Goal: Information Seeking & Learning: Learn about a topic

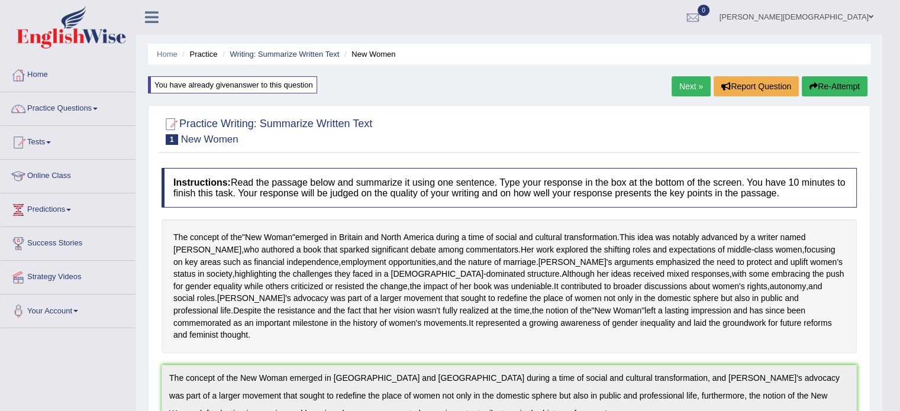
click at [844, 87] on button "Re-Attempt" at bounding box center [835, 86] width 66 height 20
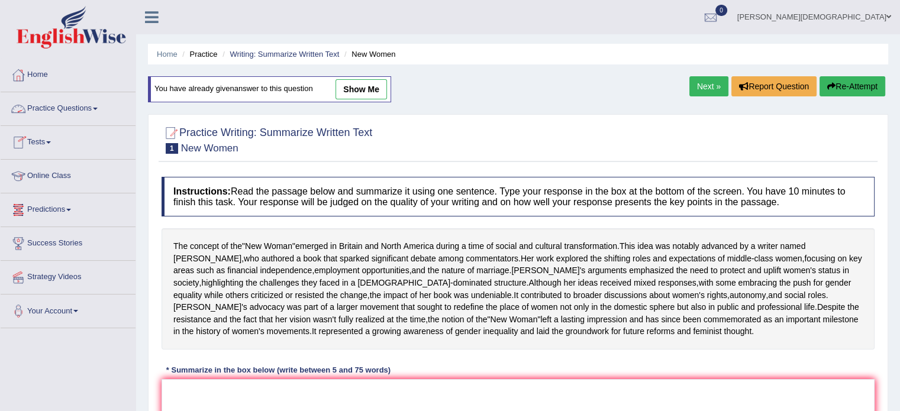
click at [99, 107] on link "Practice Questions" at bounding box center [68, 107] width 135 height 30
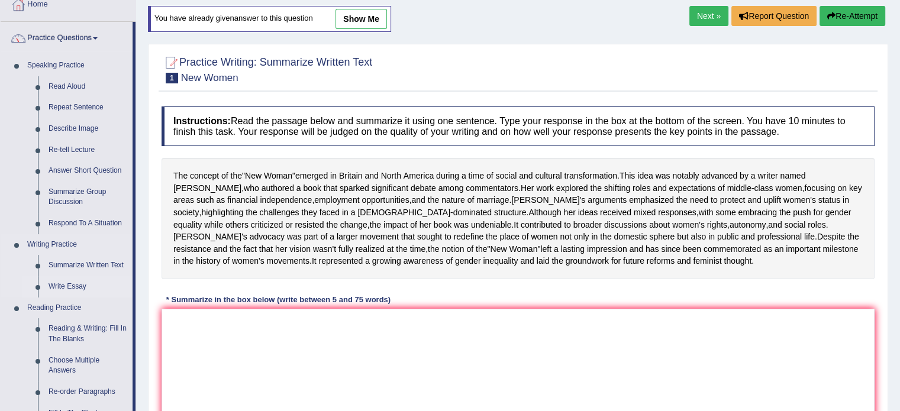
scroll to position [71, 0]
click at [107, 264] on link "Summarize Written Text" at bounding box center [87, 265] width 89 height 21
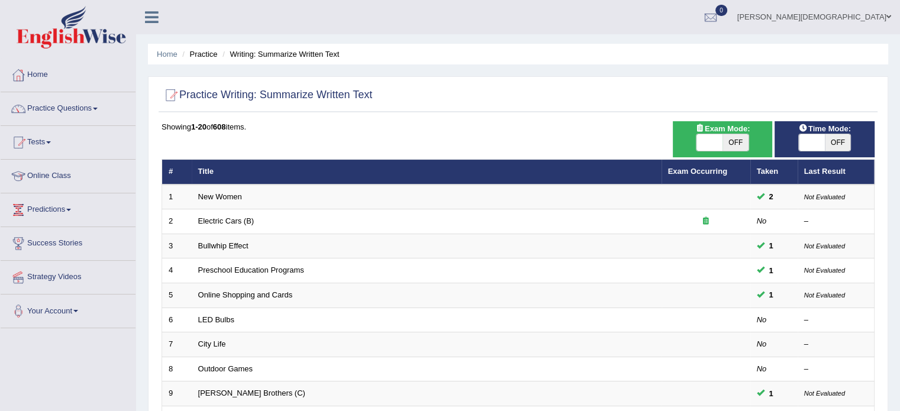
click at [805, 142] on span at bounding box center [812, 142] width 26 height 17
checkbox input "true"
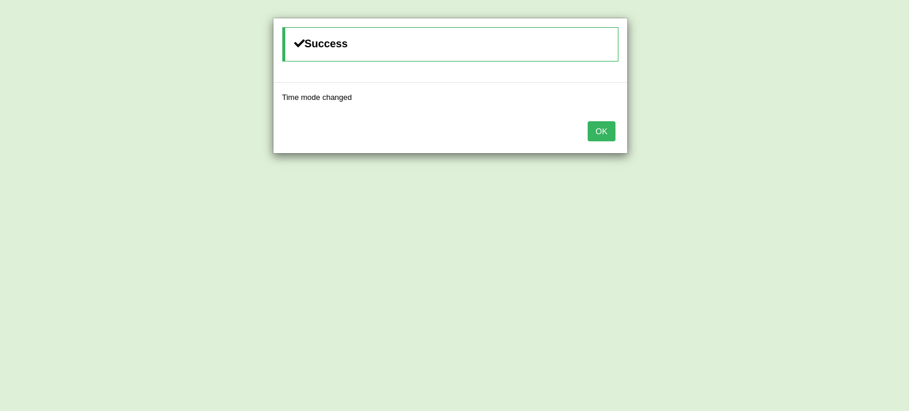
click at [605, 135] on button "OK" at bounding box center [601, 131] width 27 height 20
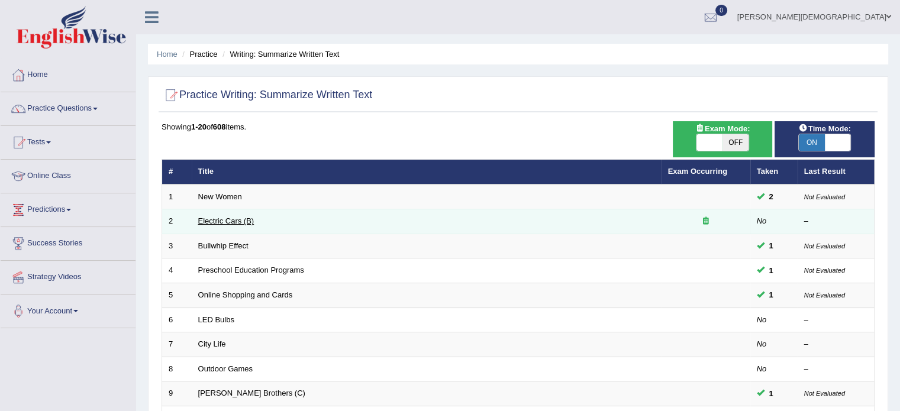
click at [231, 218] on link "Electric Cars (B)" at bounding box center [226, 221] width 56 height 9
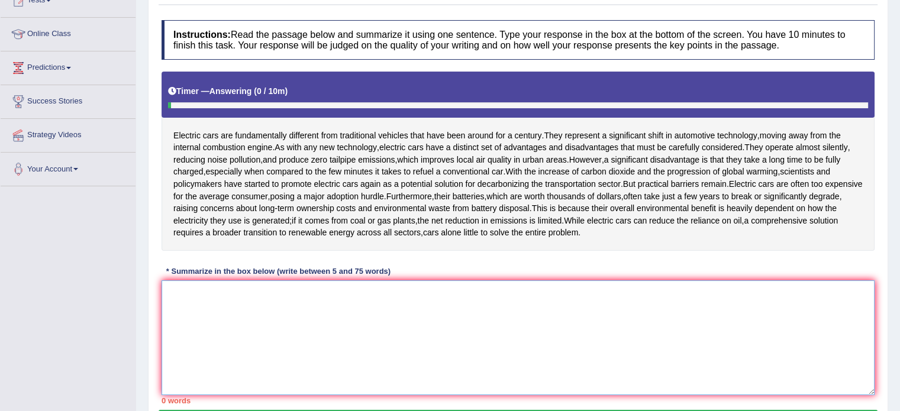
click at [173, 295] on textarea at bounding box center [518, 338] width 713 height 115
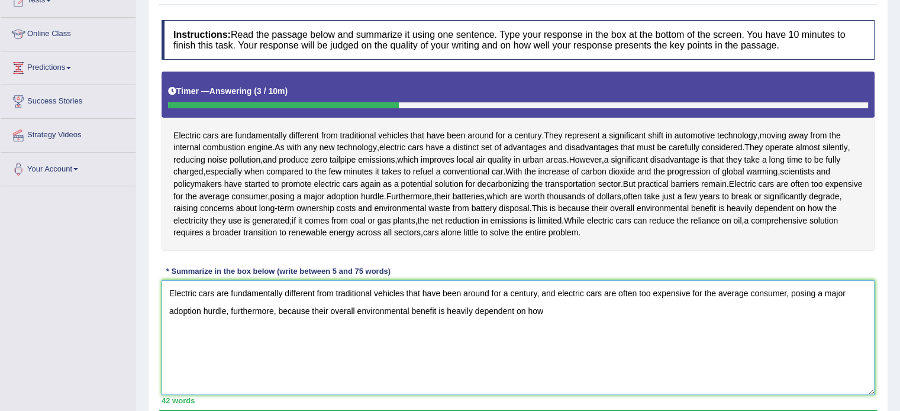
click at [310, 310] on textarea "Electric cars are fundamentally different from traditional vehicles that have b…" at bounding box center [518, 338] width 713 height 115
click at [513, 305] on textarea "Electric cars are fundamentally different from traditional vehicles that have b…" at bounding box center [518, 338] width 713 height 115
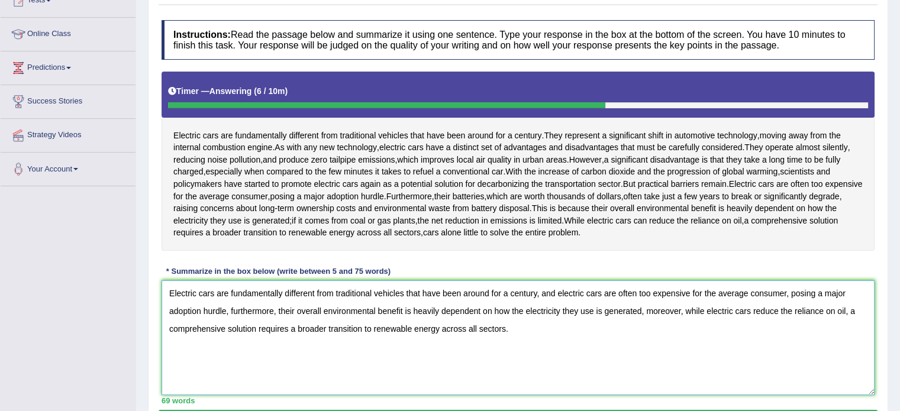
scroll to position [210, 0]
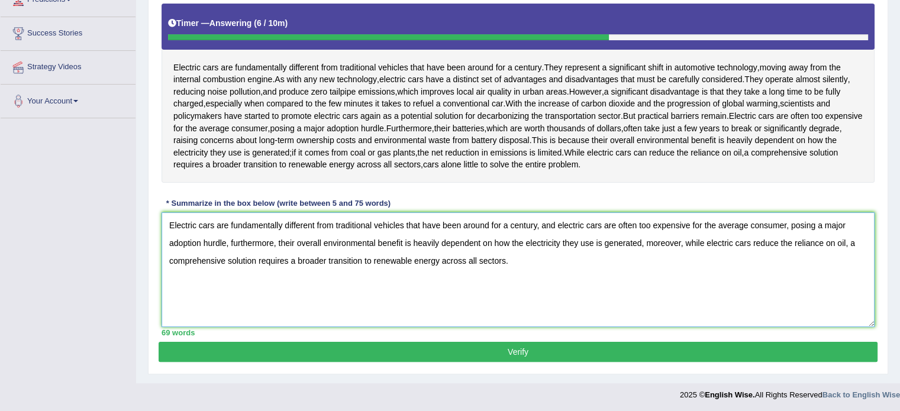
type textarea "Electric cars are fundamentally different from traditional vehicles that have b…"
click at [522, 350] on button "Verify" at bounding box center [518, 352] width 719 height 20
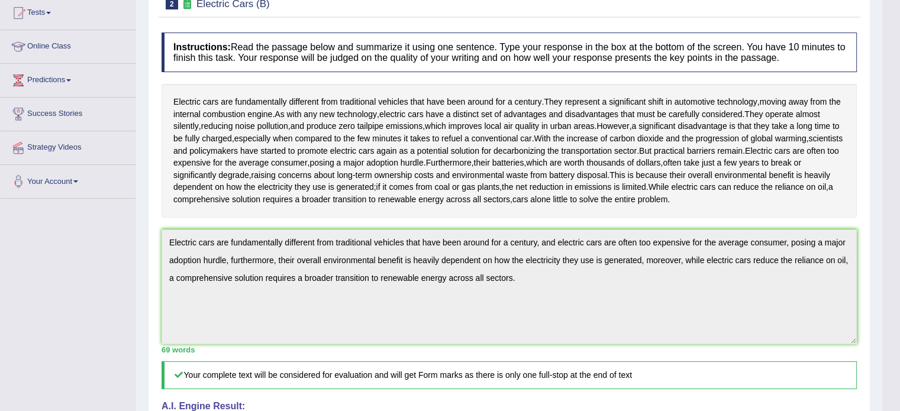
scroll to position [0, 0]
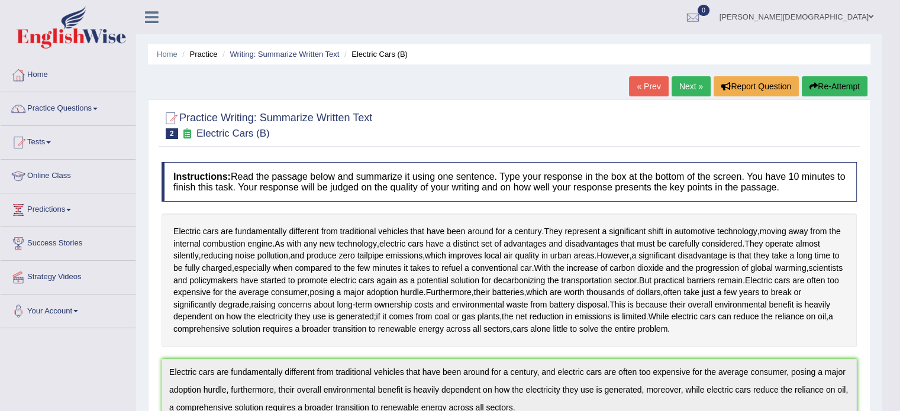
click at [101, 106] on link "Practice Questions" at bounding box center [68, 107] width 135 height 30
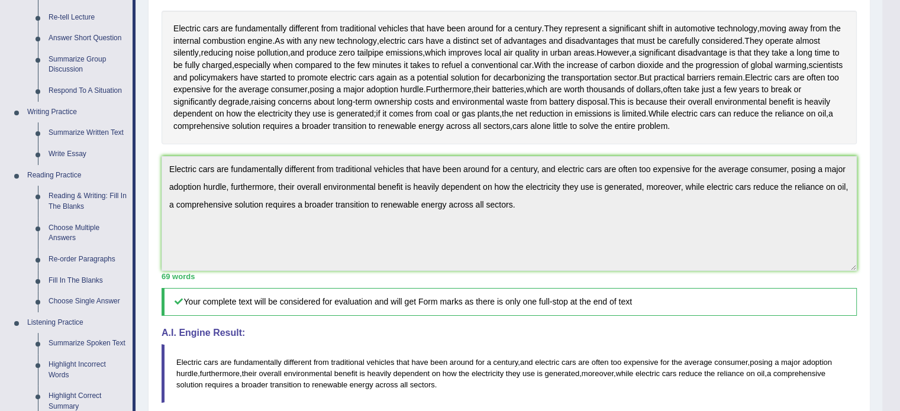
scroll to position [211, 0]
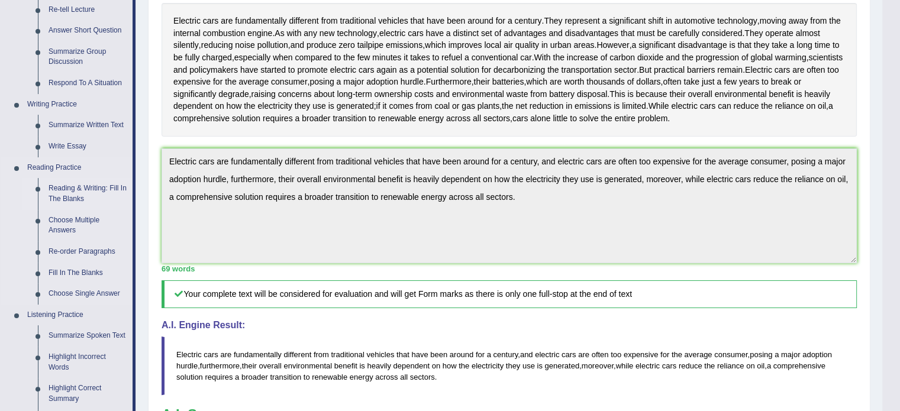
click at [92, 194] on link "Reading & Writing: Fill In The Blanks" at bounding box center [87, 193] width 89 height 31
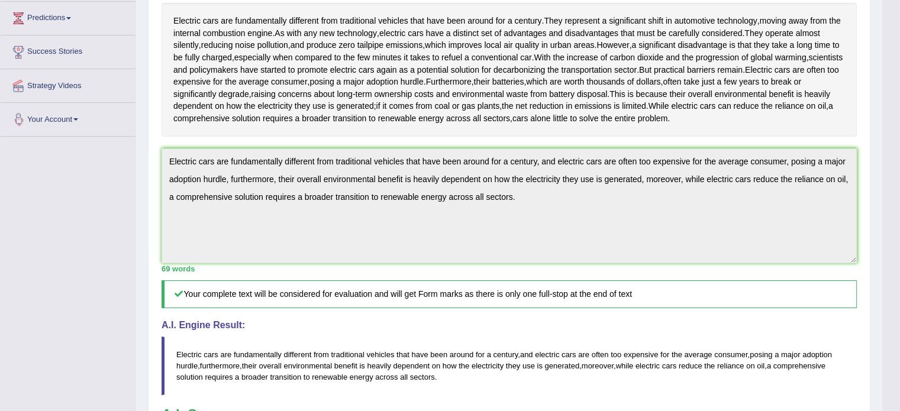
scroll to position [259, 0]
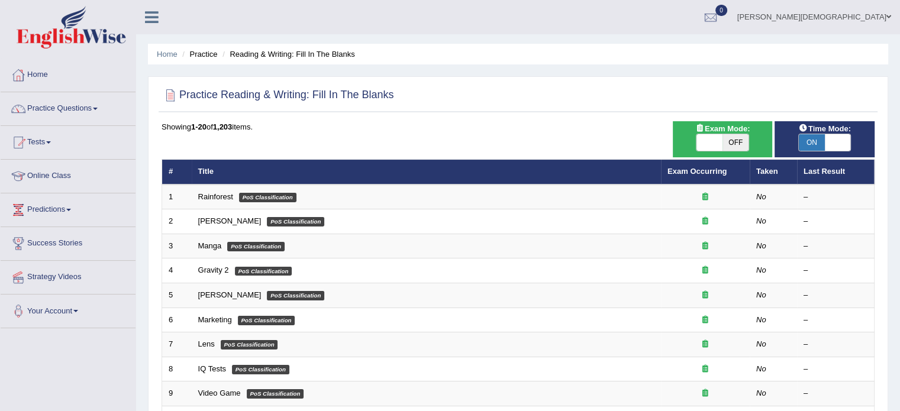
scroll to position [73, 0]
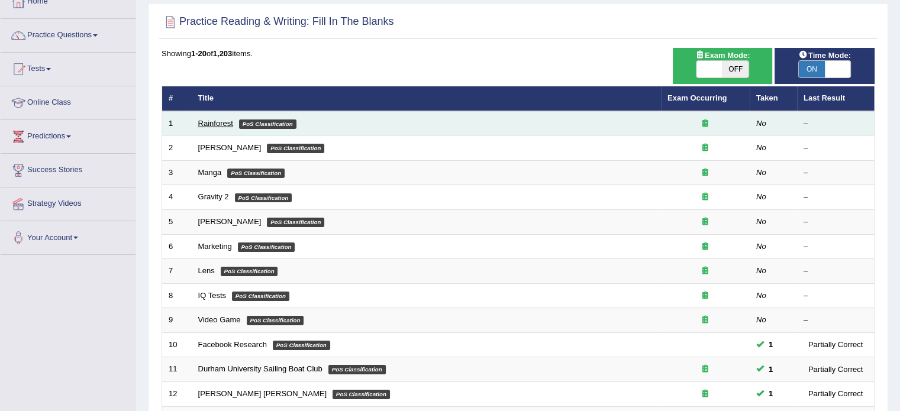
click at [223, 123] on link "Rainforest" at bounding box center [215, 123] width 35 height 9
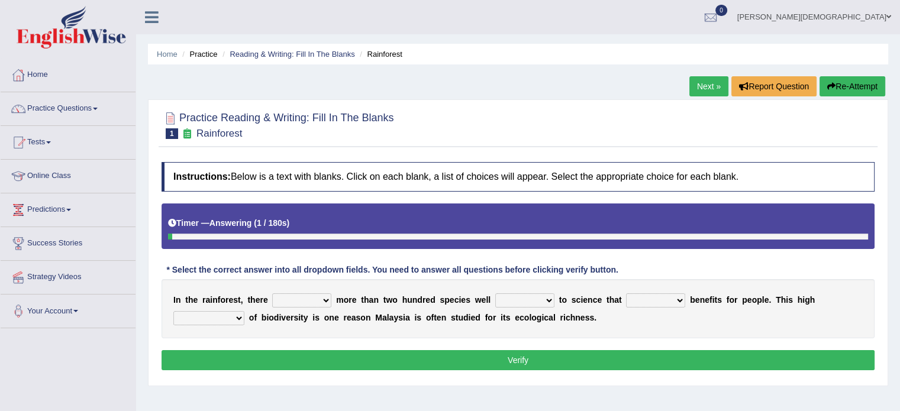
scroll to position [90, 0]
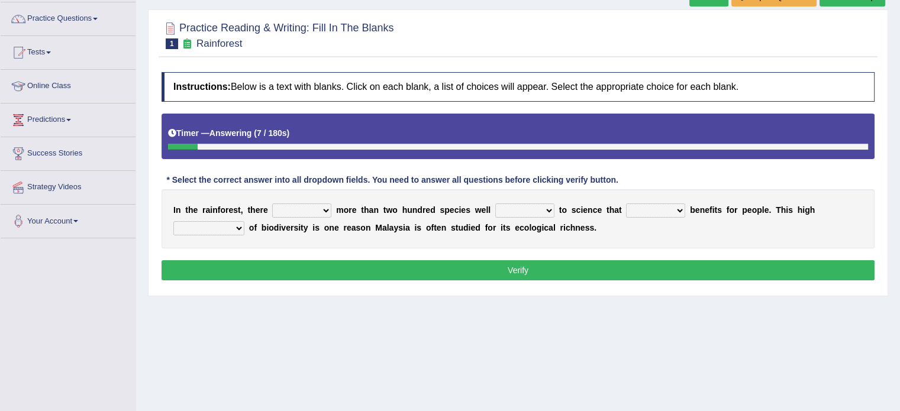
click at [321, 208] on select "have can be has is" at bounding box center [301, 211] width 59 height 14
select select "can be"
click at [272, 204] on select "have can be has is" at bounding box center [301, 211] width 59 height 14
click at [547, 210] on select "knowing known knew know" at bounding box center [525, 211] width 59 height 14
select select "known"
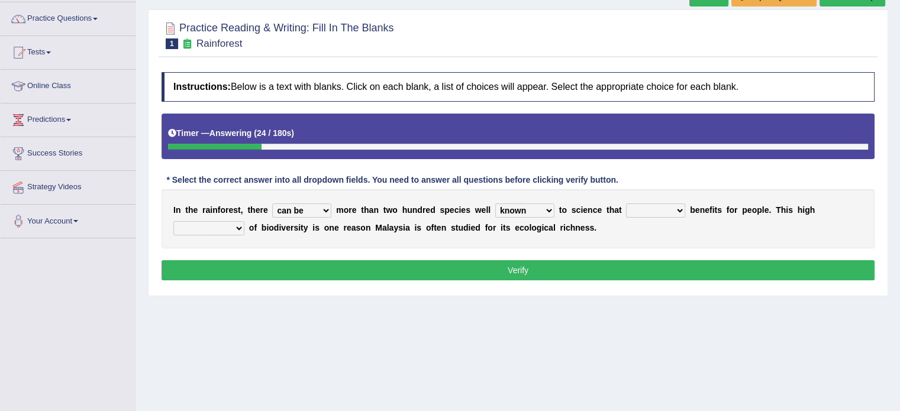
click at [496, 204] on select "knowing known knew know" at bounding box center [525, 211] width 59 height 14
click at [684, 210] on select "contain contained containing contains" at bounding box center [655, 211] width 59 height 14
select select "contained"
click at [626, 204] on select "contain contained containing contains" at bounding box center [655, 211] width 59 height 14
click at [238, 227] on select "condensation conjunction continuity complexity" at bounding box center [208, 228] width 71 height 14
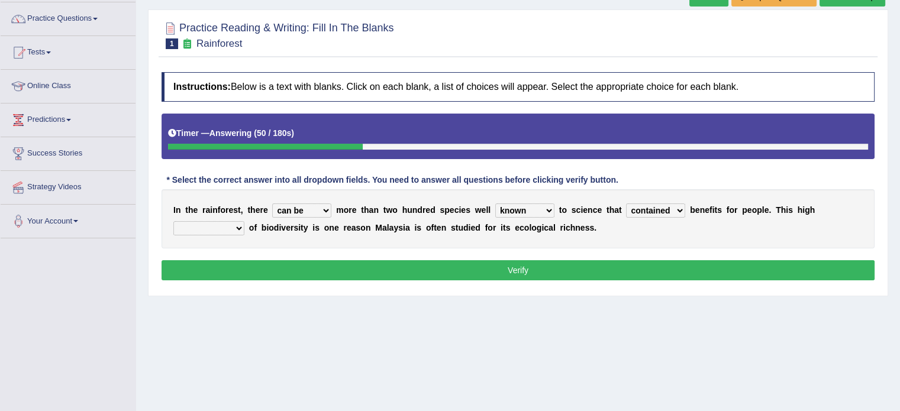
select select "condensation"
click at [173, 221] on select "condensation conjunction continuity complexity" at bounding box center [208, 228] width 71 height 14
click at [521, 267] on button "Verify" at bounding box center [518, 270] width 713 height 20
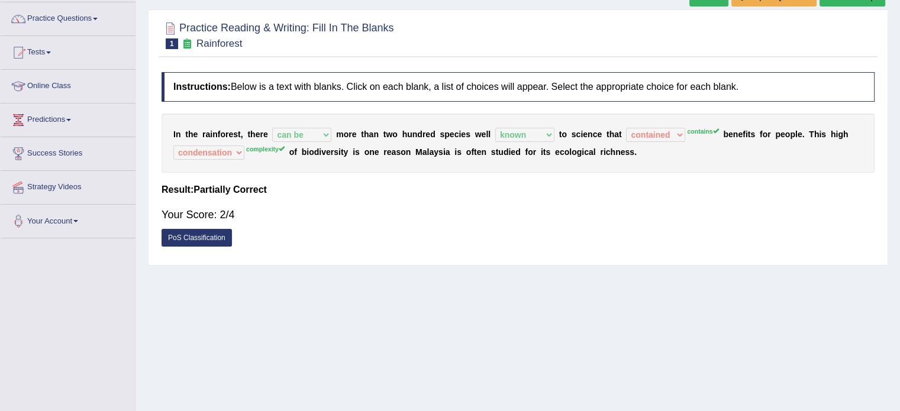
scroll to position [0, 0]
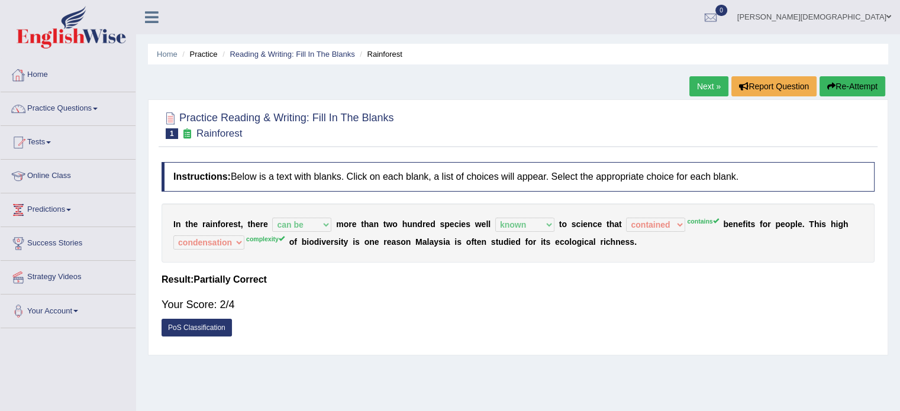
click at [45, 75] on link "Home" at bounding box center [68, 74] width 135 height 30
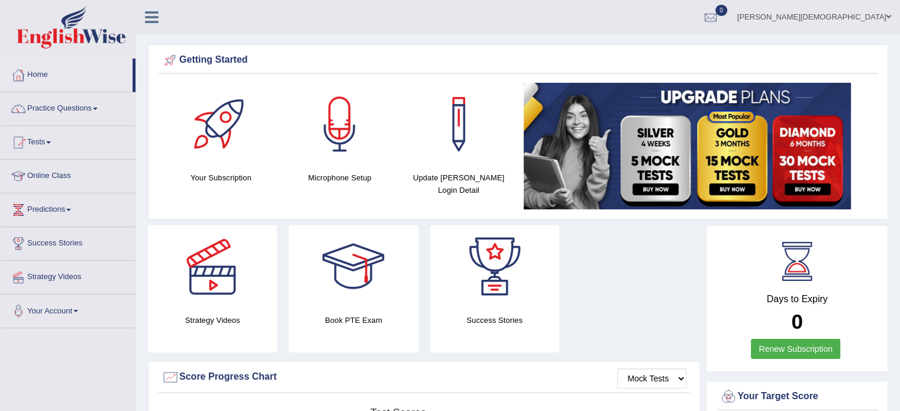
click at [90, 116] on link "Practice Questions" at bounding box center [68, 107] width 135 height 30
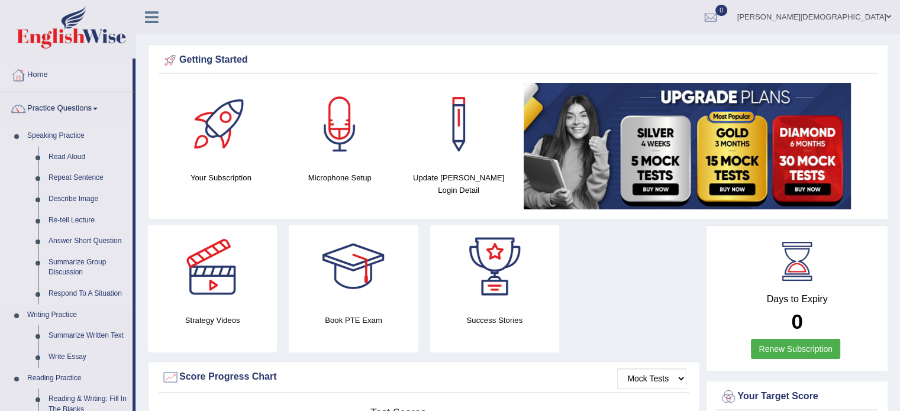
click at [78, 155] on link "Read Aloud" at bounding box center [87, 157] width 89 height 21
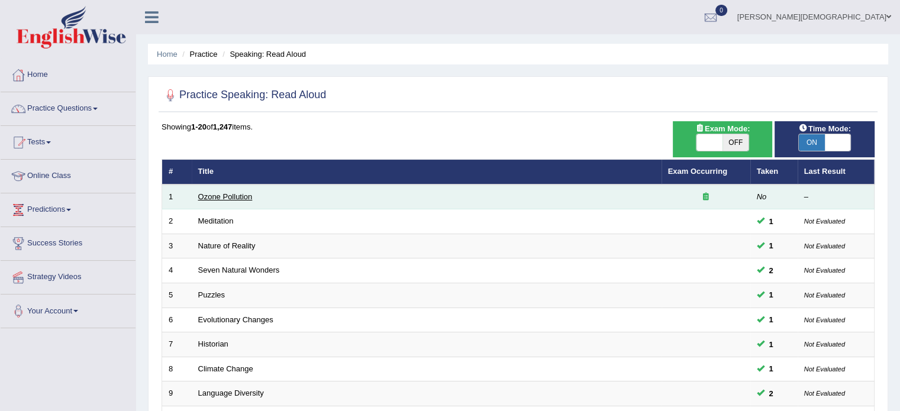
click at [243, 195] on link "Ozone Pollution" at bounding box center [225, 196] width 54 height 9
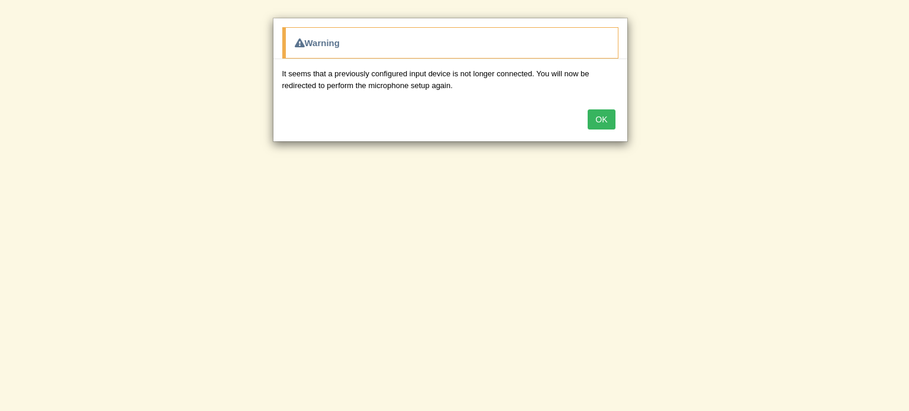
click at [600, 123] on button "OK" at bounding box center [601, 120] width 27 height 20
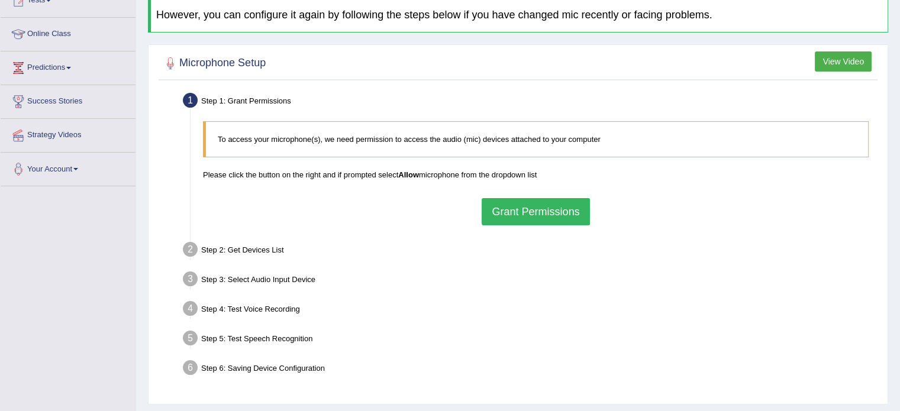
scroll to position [156, 0]
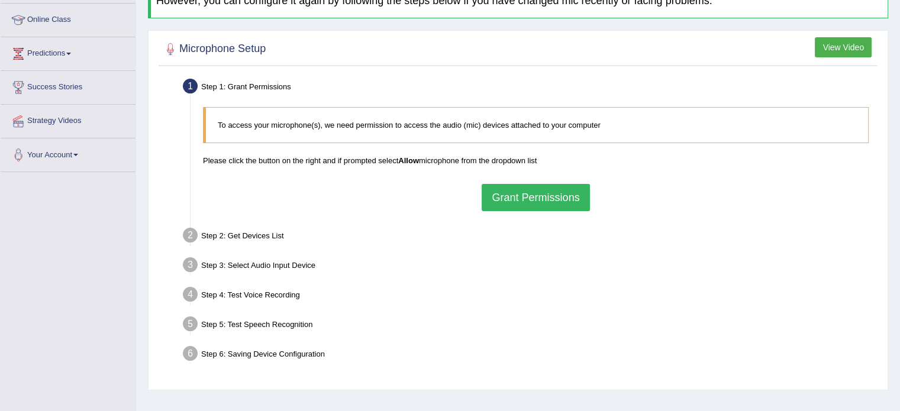
click at [527, 196] on button "Grant Permissions" at bounding box center [536, 197] width 108 height 27
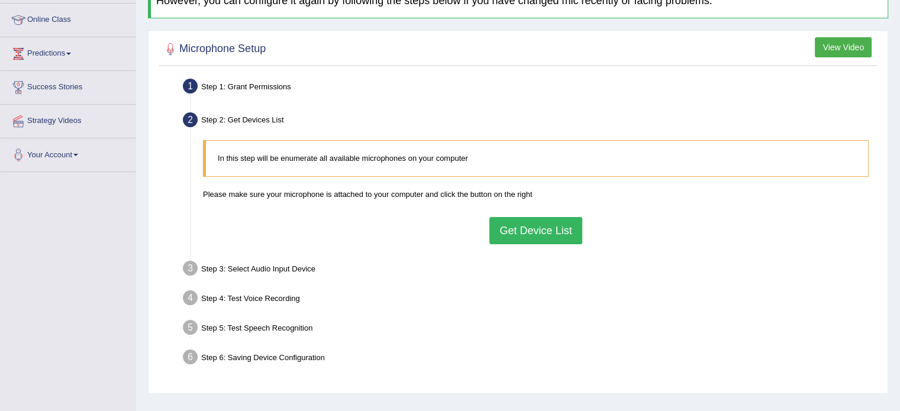
click at [544, 227] on button "Get Device List" at bounding box center [536, 230] width 92 height 27
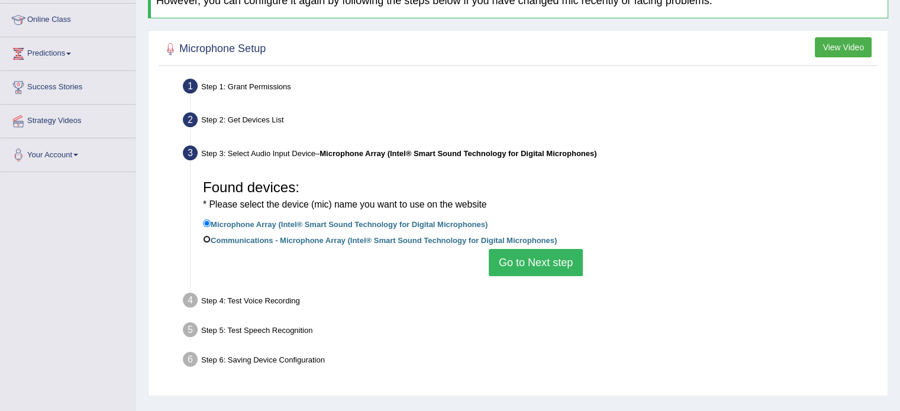
click at [207, 238] on input "Communications - Microphone Array (Intel® Smart Sound Technology for Digital Mi…" at bounding box center [207, 240] width 8 height 8
radio input "true"
click at [556, 263] on button "Go to Next step" at bounding box center [536, 262] width 94 height 27
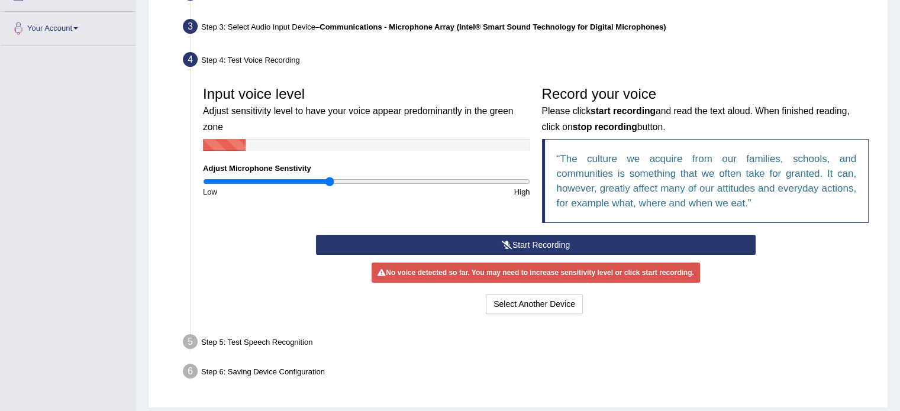
scroll to position [287, 0]
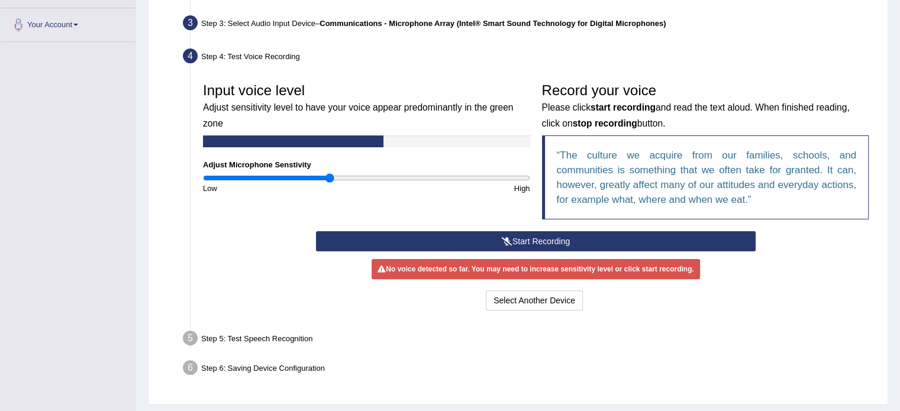
click at [552, 239] on button "Start Recording" at bounding box center [536, 241] width 440 height 20
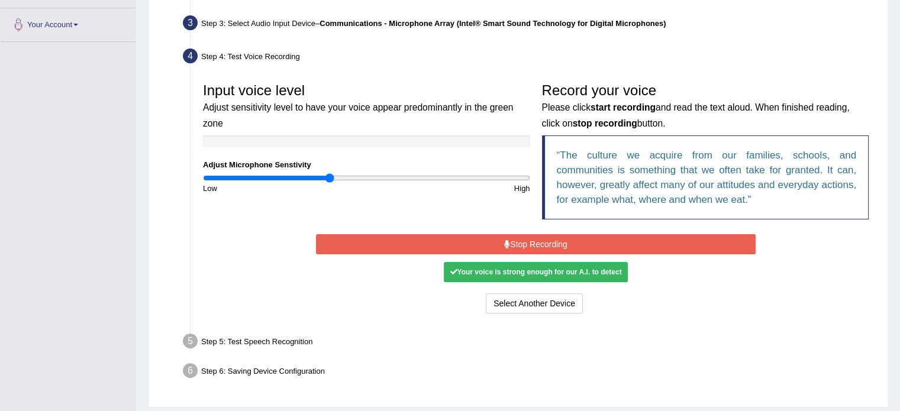
click at [562, 241] on button "Stop Recording" at bounding box center [536, 244] width 440 height 20
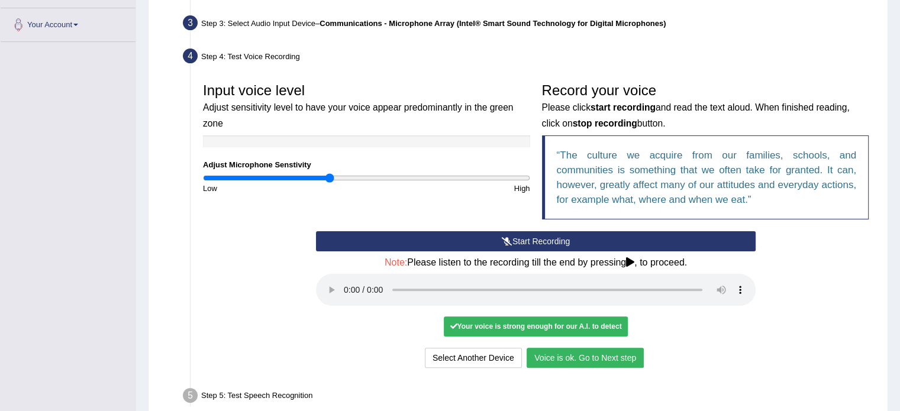
click at [583, 355] on button "Voice is ok. Go to Next step" at bounding box center [585, 358] width 117 height 20
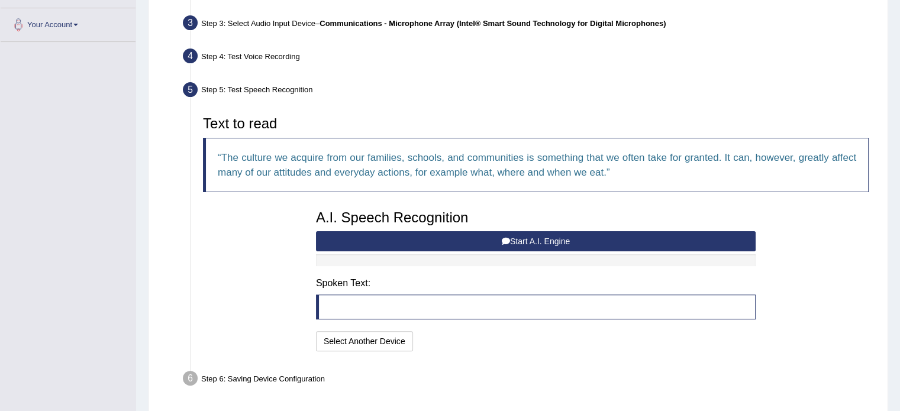
click at [542, 241] on button "Start A.I. Engine" at bounding box center [536, 241] width 440 height 20
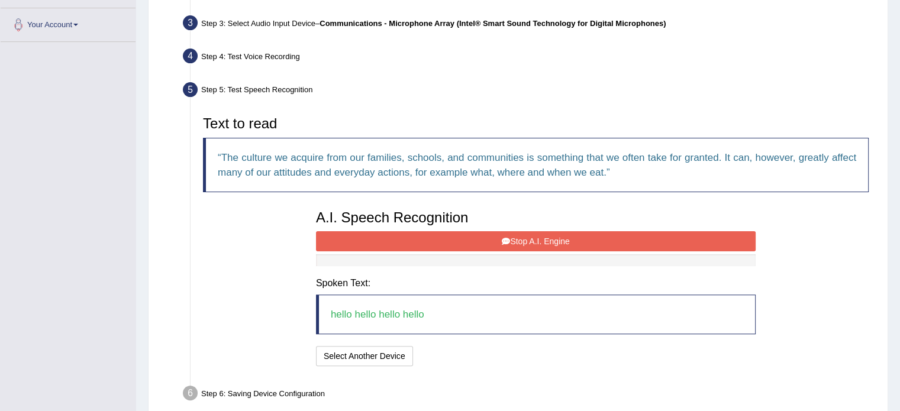
click at [542, 241] on button "Stop A.I. Engine" at bounding box center [536, 241] width 440 height 20
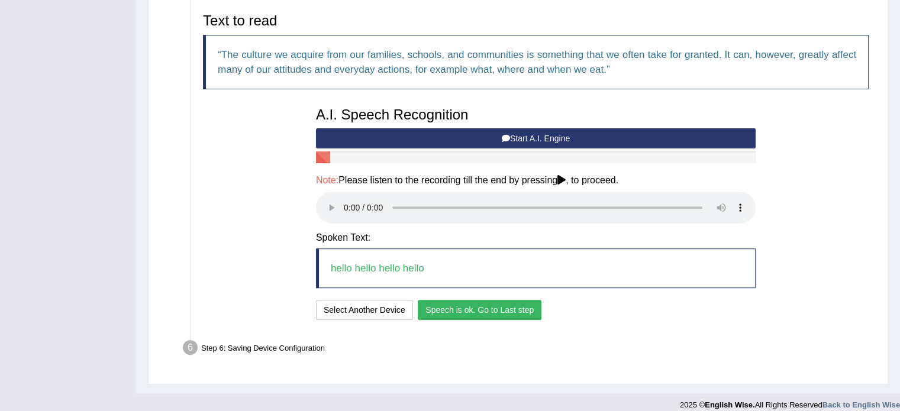
scroll to position [399, 0]
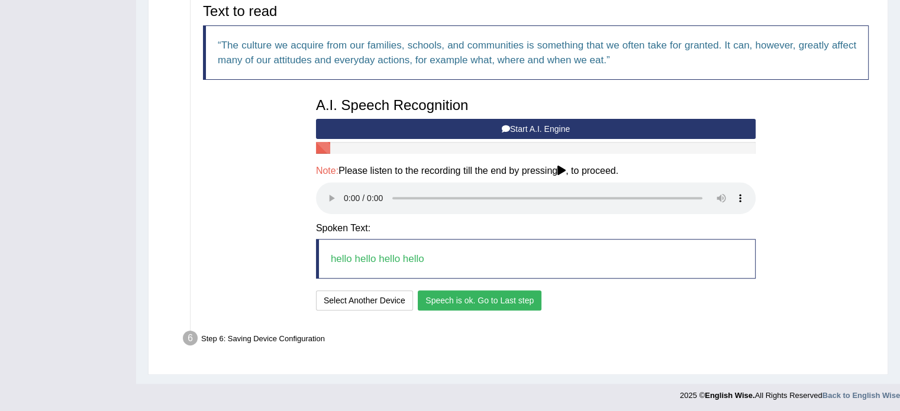
click at [491, 305] on button "Speech is ok. Go to Last step" at bounding box center [480, 301] width 124 height 20
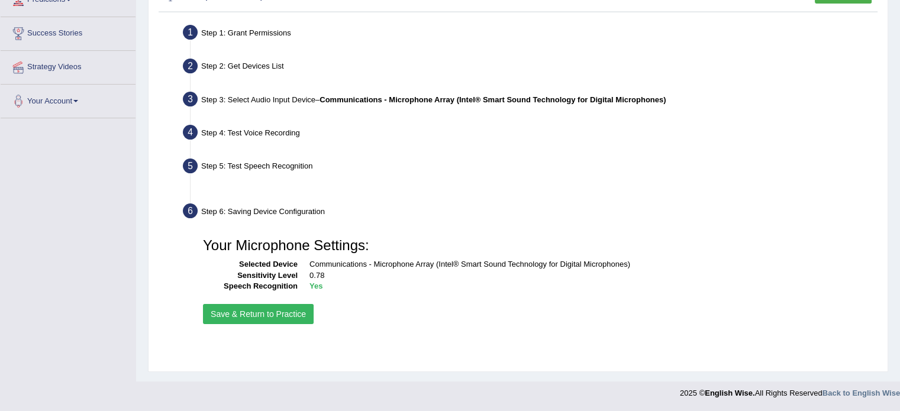
scroll to position [210, 0]
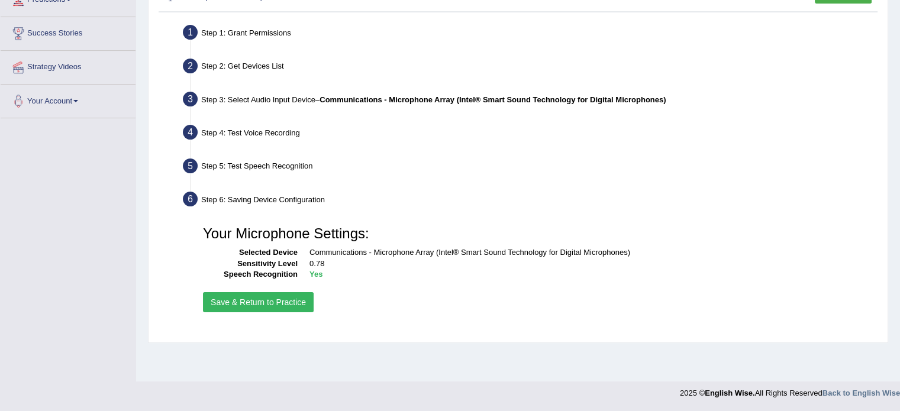
click at [272, 305] on button "Save & Return to Practice" at bounding box center [258, 302] width 111 height 20
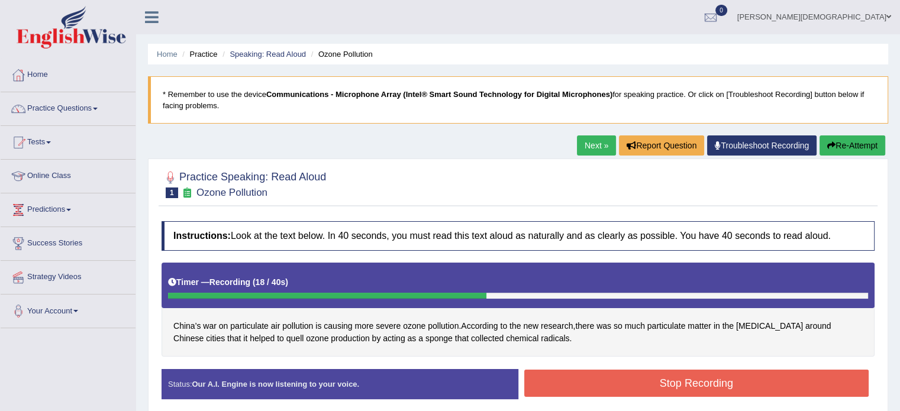
click at [691, 383] on button "Stop Recording" at bounding box center [697, 383] width 345 height 27
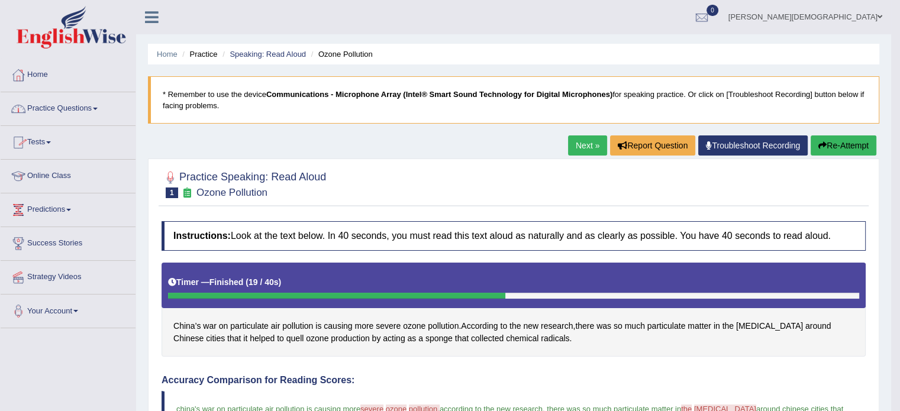
click at [98, 108] on span at bounding box center [95, 109] width 5 height 2
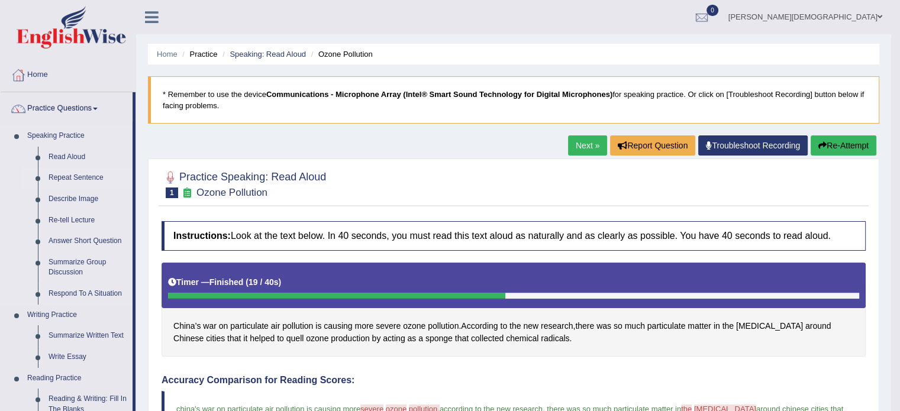
click at [83, 179] on link "Repeat Sentence" at bounding box center [87, 178] width 89 height 21
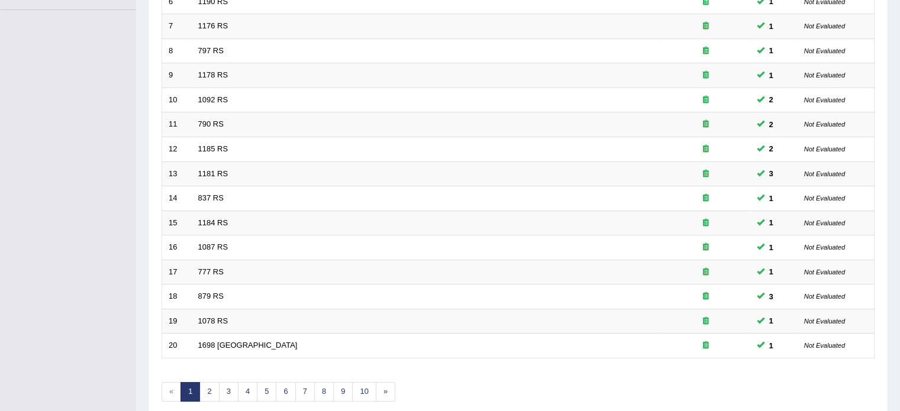
scroll to position [369, 0]
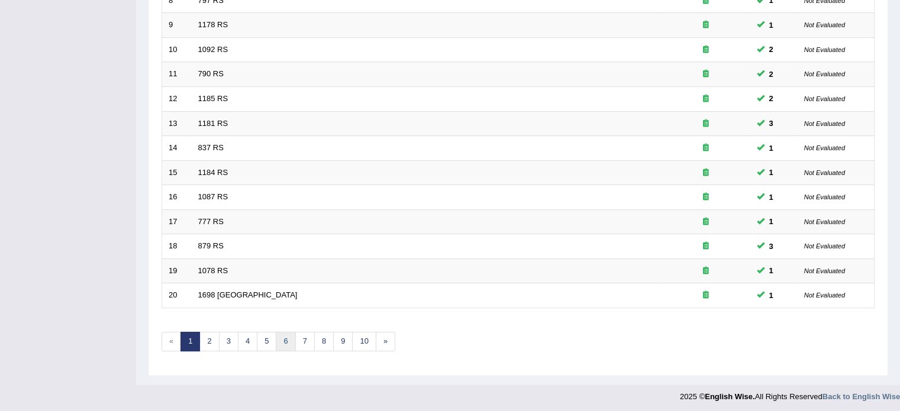
click at [286, 339] on link "6" at bounding box center [286, 342] width 20 height 20
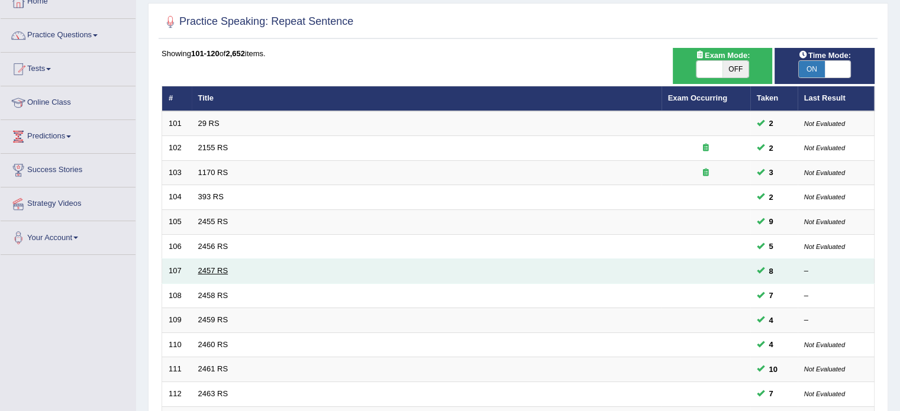
click at [218, 269] on link "2457 RS" at bounding box center [213, 270] width 30 height 9
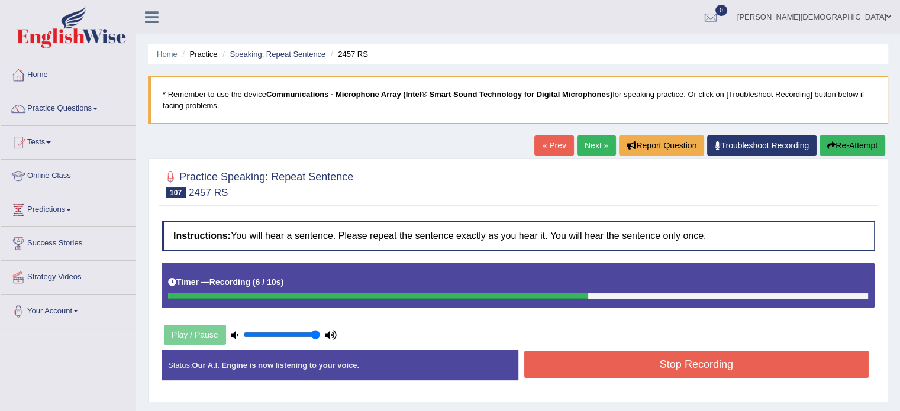
click at [686, 369] on button "Stop Recording" at bounding box center [697, 364] width 345 height 27
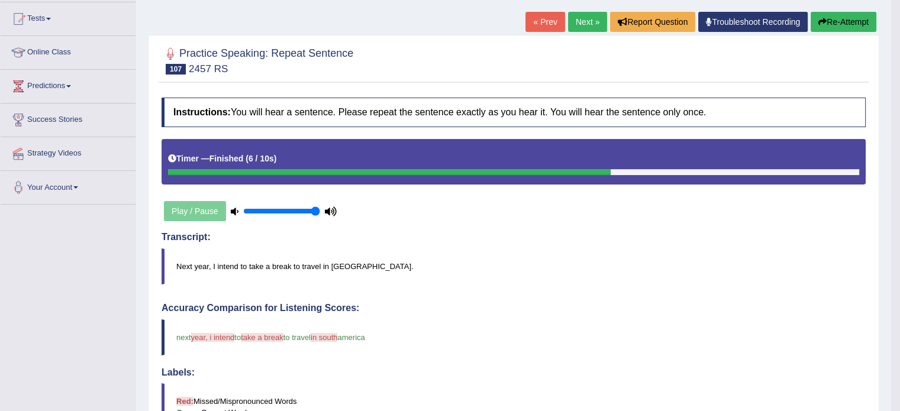
scroll to position [31, 0]
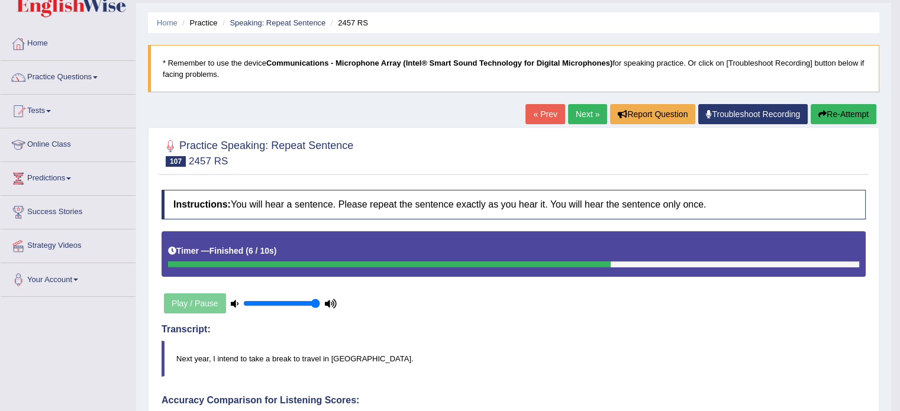
click at [843, 113] on button "Re-Attempt" at bounding box center [844, 114] width 66 height 20
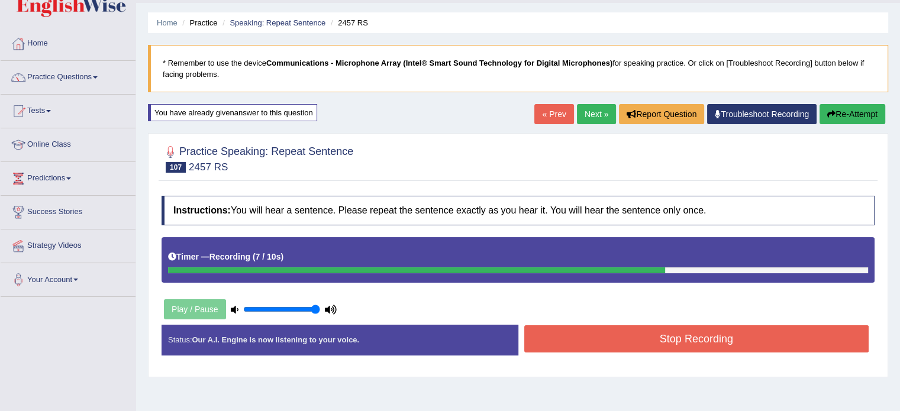
click at [725, 343] on button "Stop Recording" at bounding box center [697, 339] width 345 height 27
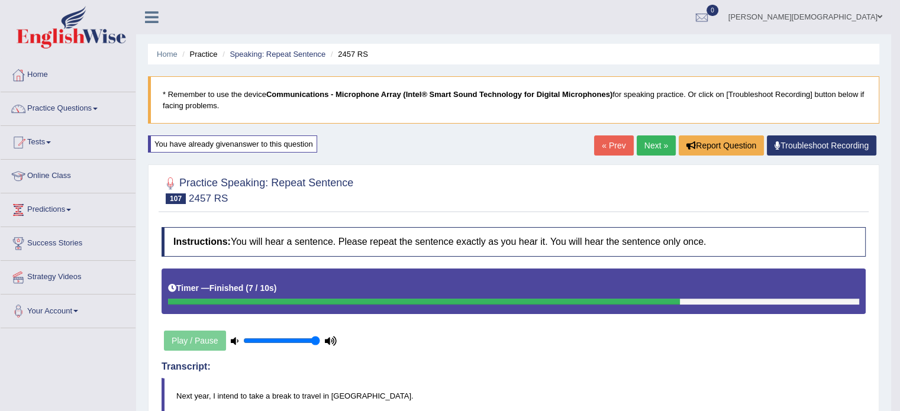
click at [652, 146] on link "Next »" at bounding box center [656, 146] width 39 height 20
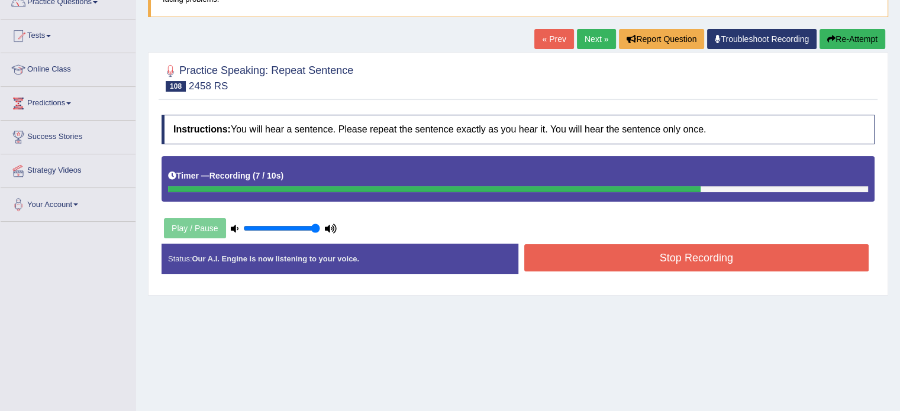
click at [739, 256] on button "Stop Recording" at bounding box center [697, 258] width 345 height 27
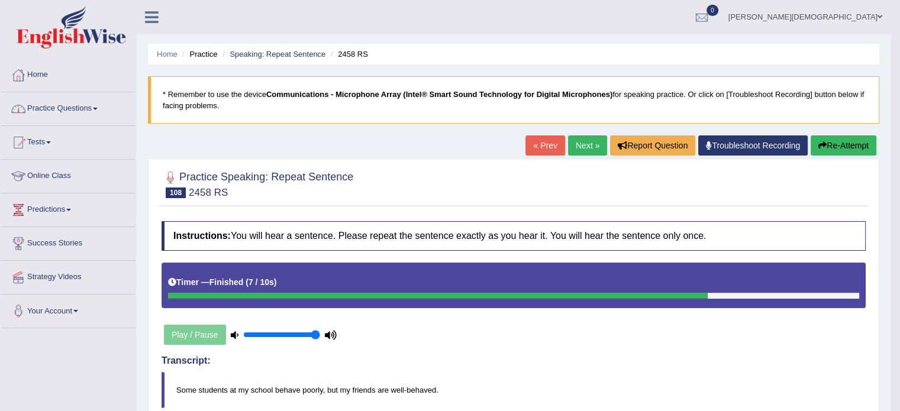
click at [102, 108] on link "Practice Questions" at bounding box center [68, 107] width 135 height 30
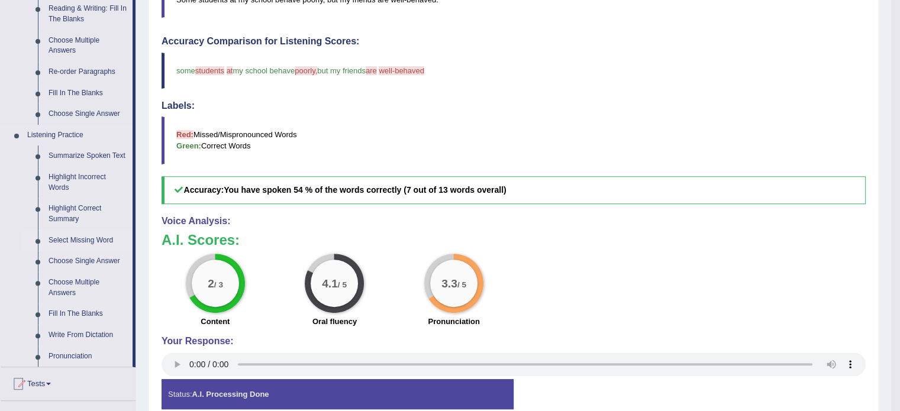
scroll to position [549, 0]
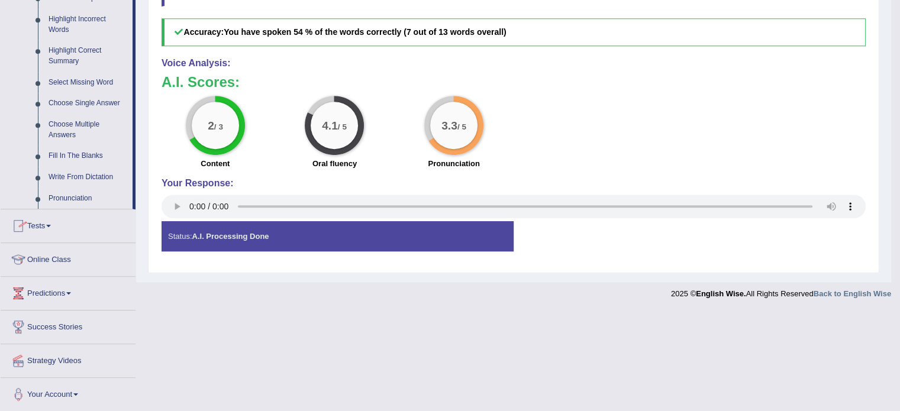
click at [54, 222] on link "Tests" at bounding box center [68, 225] width 135 height 30
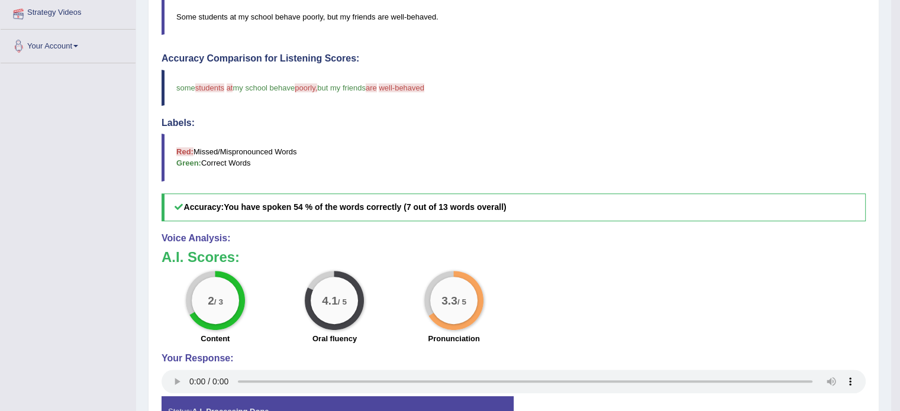
scroll to position [148, 0]
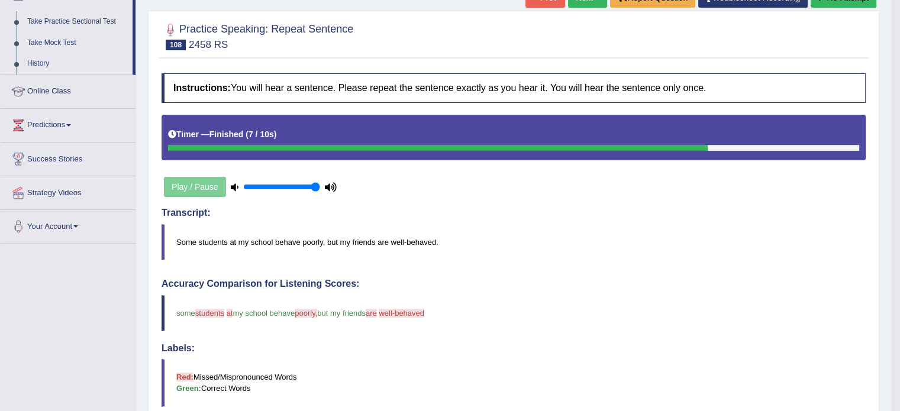
click at [98, 21] on link "Take Practice Sectional Test" at bounding box center [77, 21] width 111 height 21
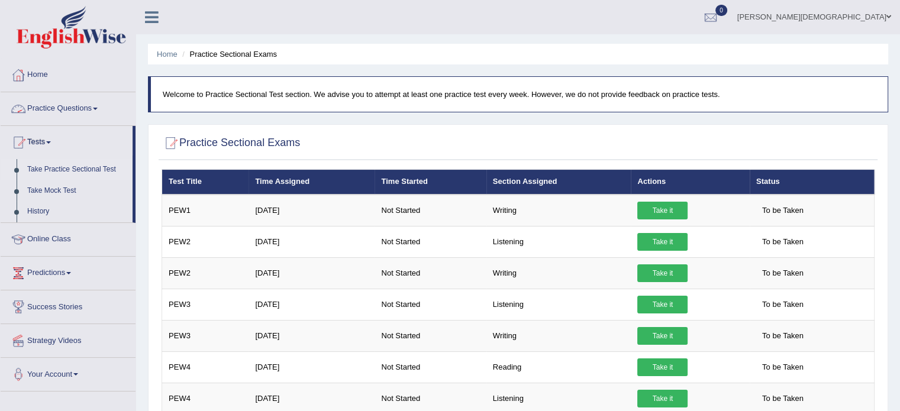
click at [103, 105] on link "Practice Questions" at bounding box center [68, 107] width 135 height 30
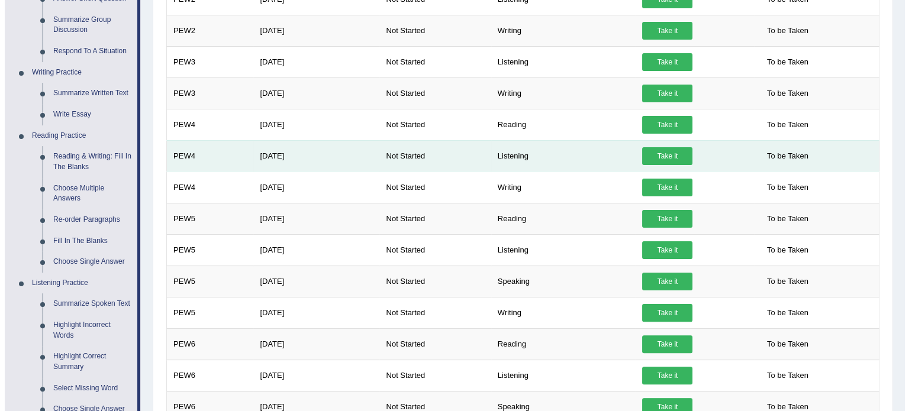
scroll to position [243, 0]
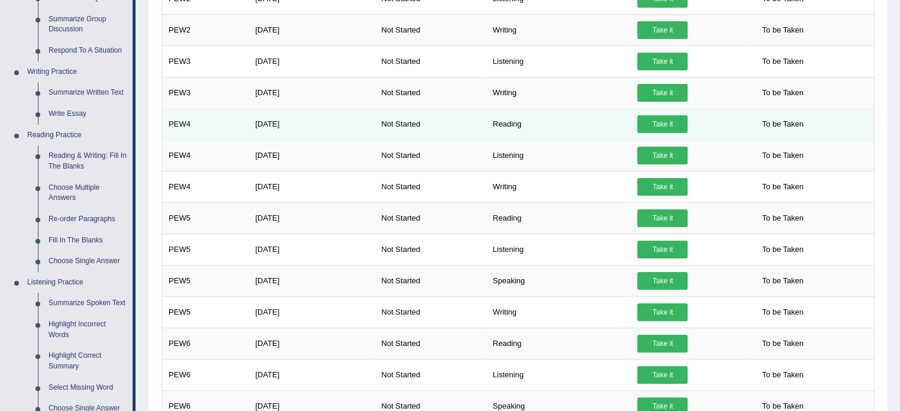
click at [665, 120] on link "Take it" at bounding box center [663, 124] width 50 height 18
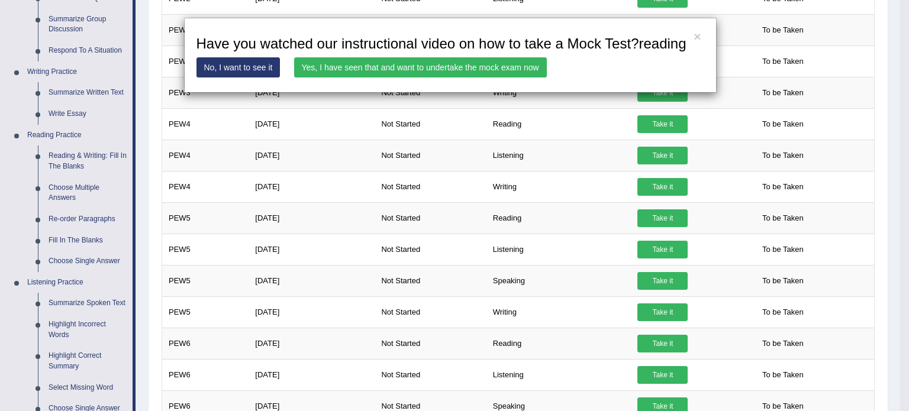
click at [446, 64] on link "Yes, I have seen that and want to undertake the mock exam now" at bounding box center [420, 67] width 253 height 20
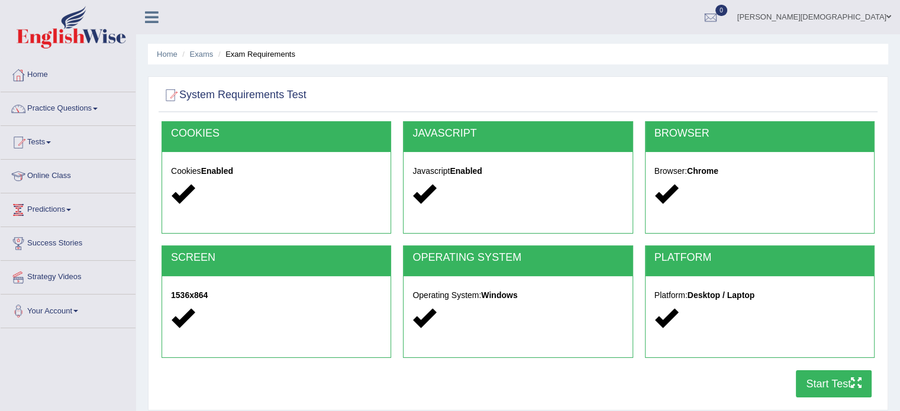
scroll to position [90, 0]
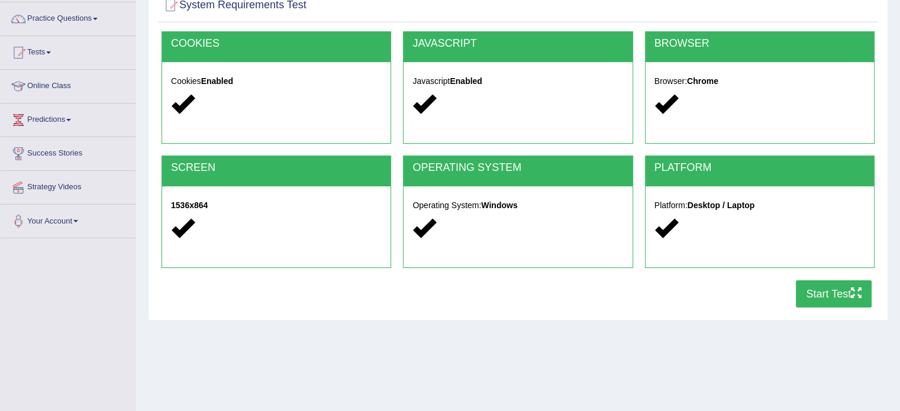
click at [837, 289] on button "Start Test" at bounding box center [834, 294] width 76 height 27
